Goal: Find specific page/section: Find specific page/section

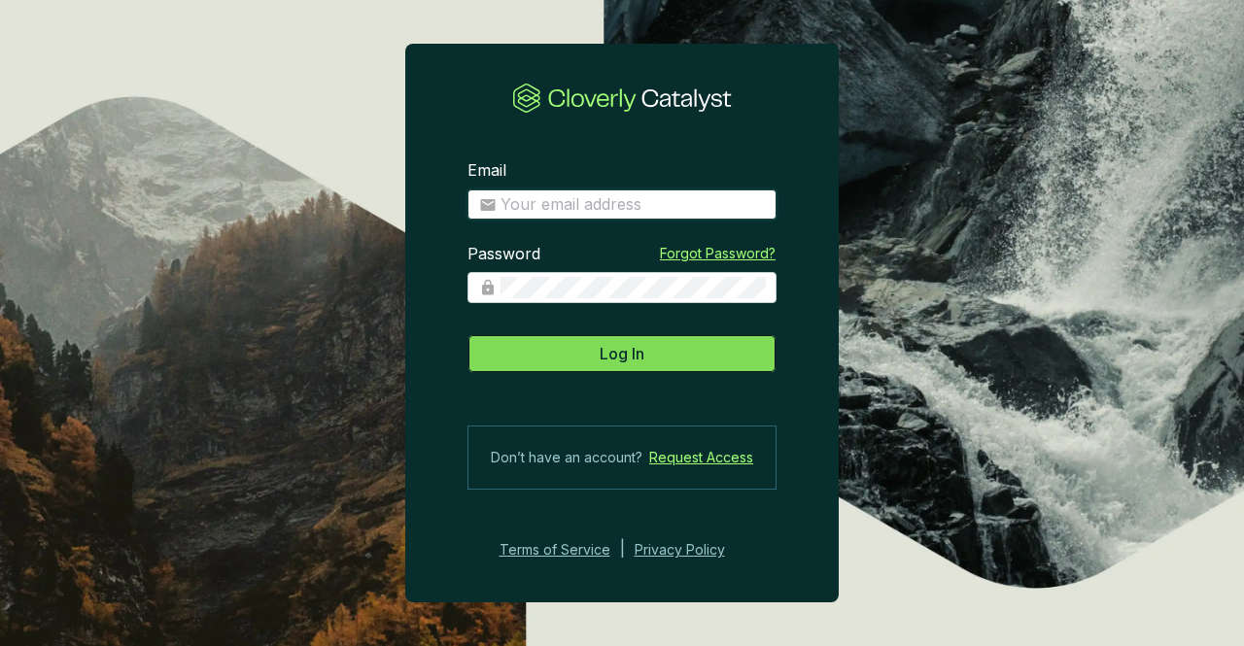
type input "[PERSON_NAME][EMAIL_ADDRESS][PERSON_NAME][DOMAIN_NAME]"
click at [591, 341] on button "Log In" at bounding box center [621, 353] width 309 height 39
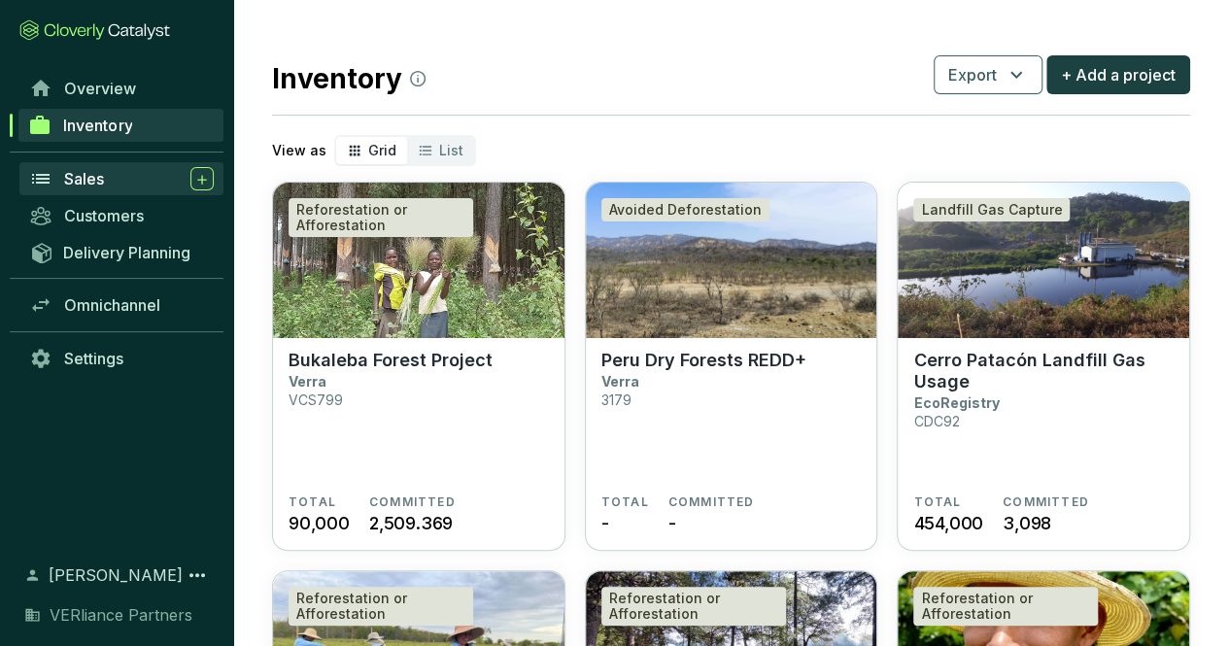
click at [113, 174] on div "Sales" at bounding box center [139, 178] width 150 height 23
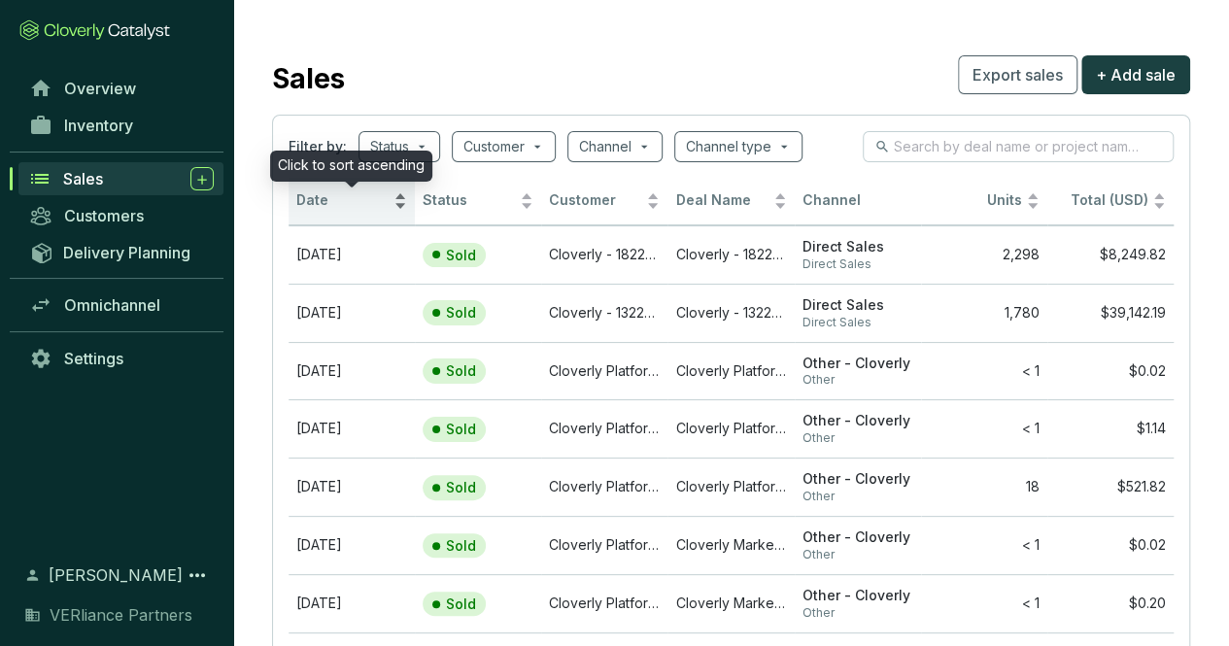
click at [330, 191] on span "Date" at bounding box center [342, 200] width 93 height 18
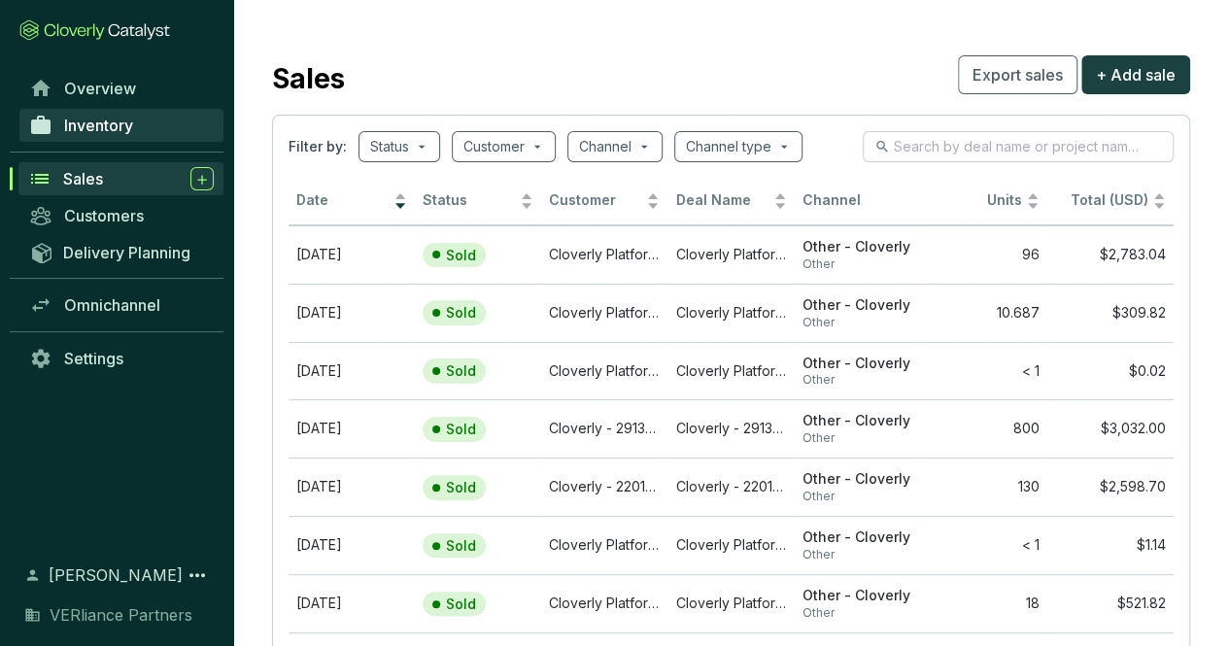
click at [120, 126] on span "Inventory" at bounding box center [98, 125] width 69 height 19
